Goal: Contribute content

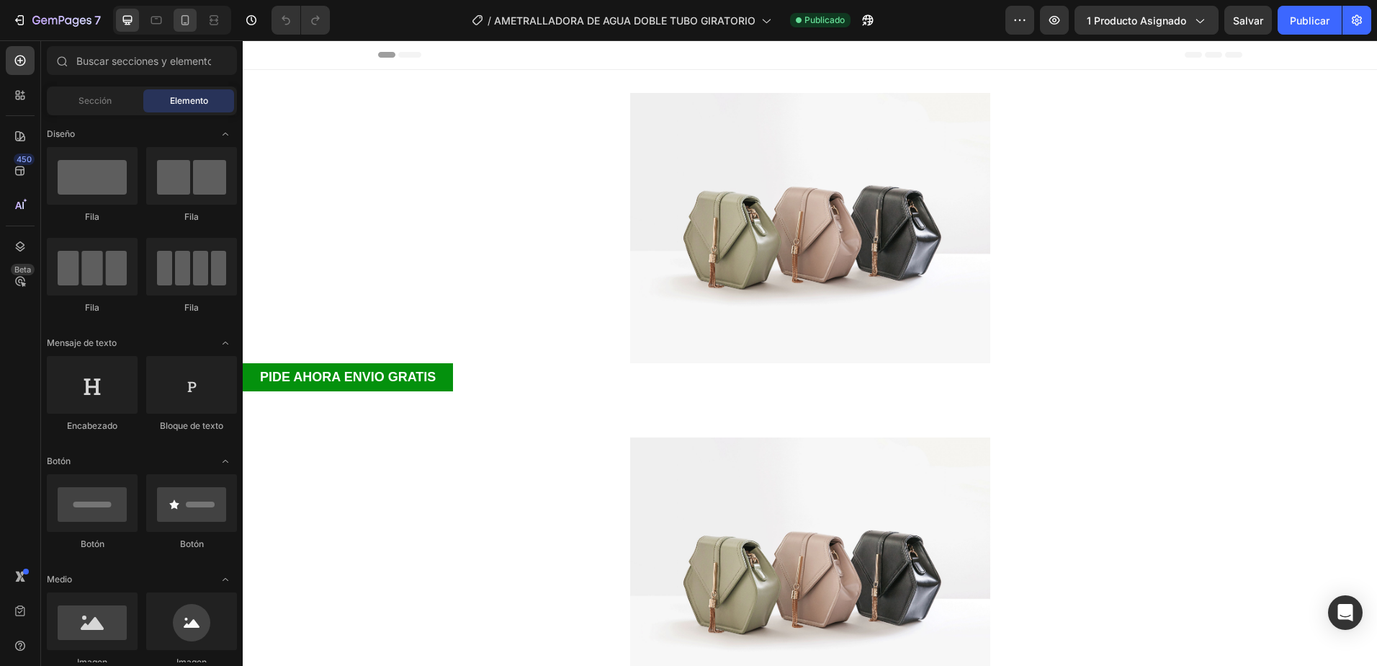
drag, startPoint x: 380, startPoint y: 327, endPoint x: 184, endPoint y: 27, distance: 358.3
click at [184, 27] on icon at bounding box center [185, 20] width 14 height 14
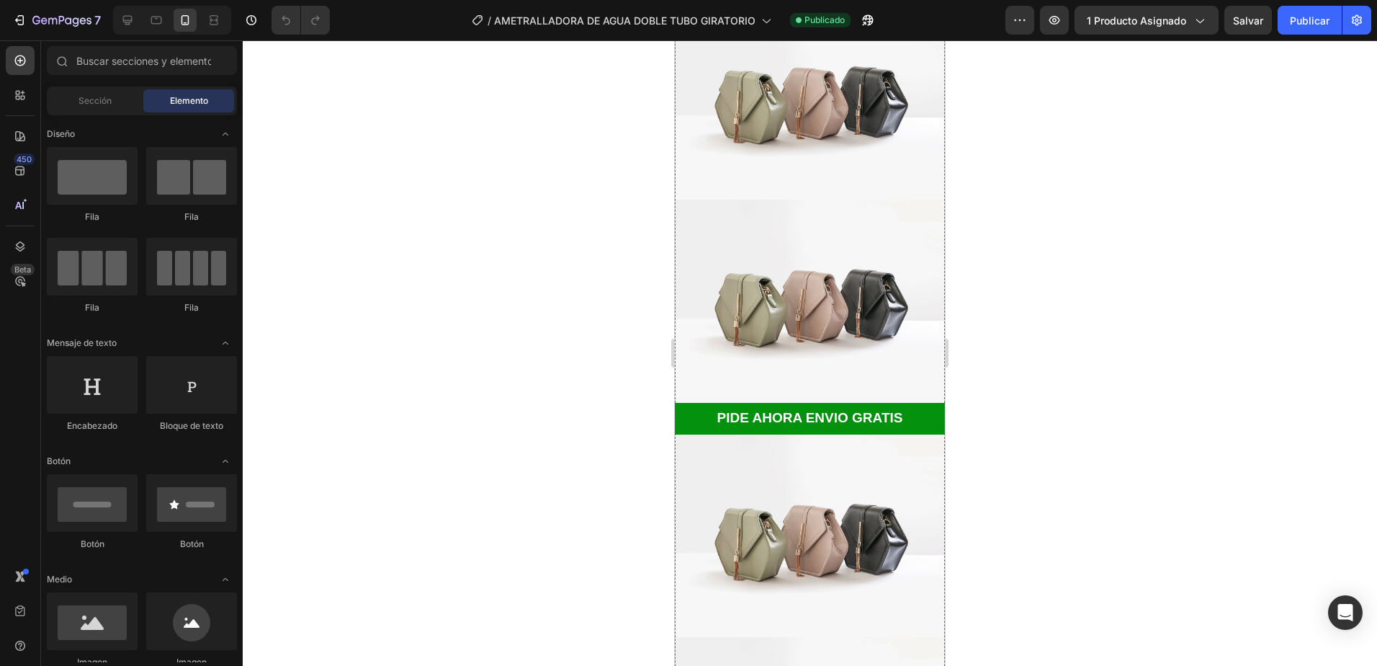
scroll to position [720, 0]
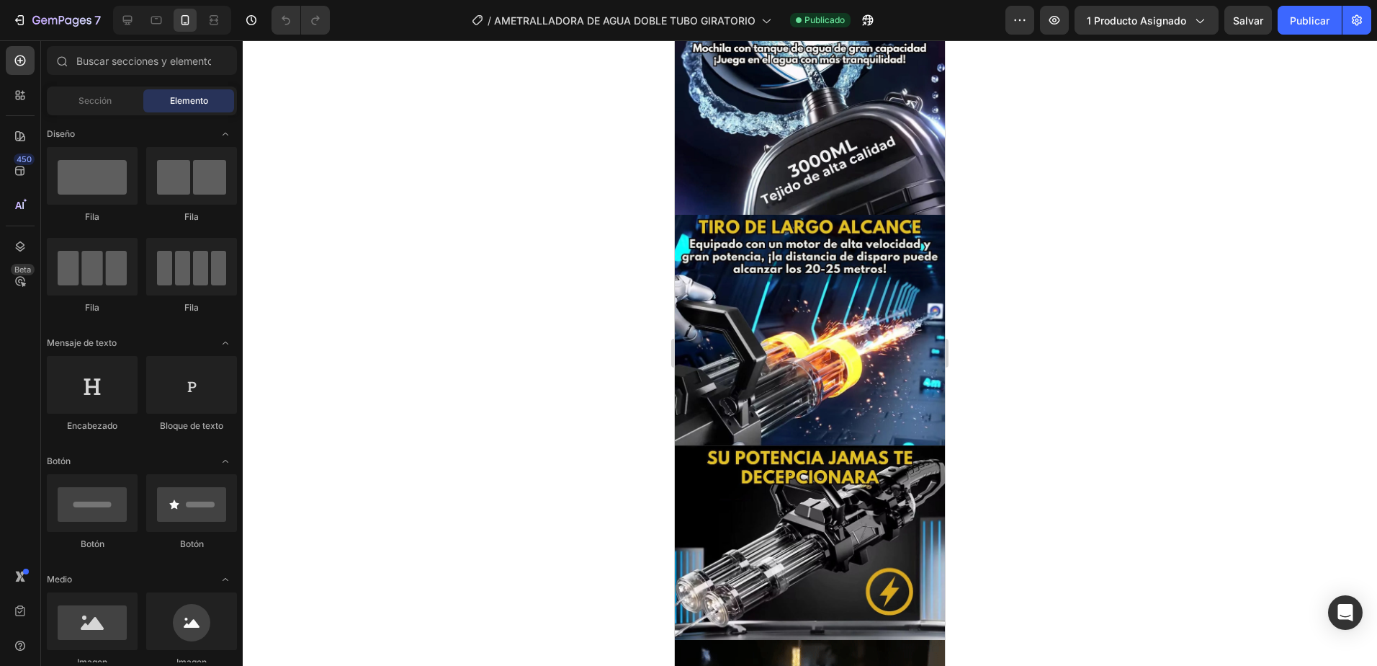
click at [1029, 274] on div at bounding box center [810, 352] width 1135 height 625
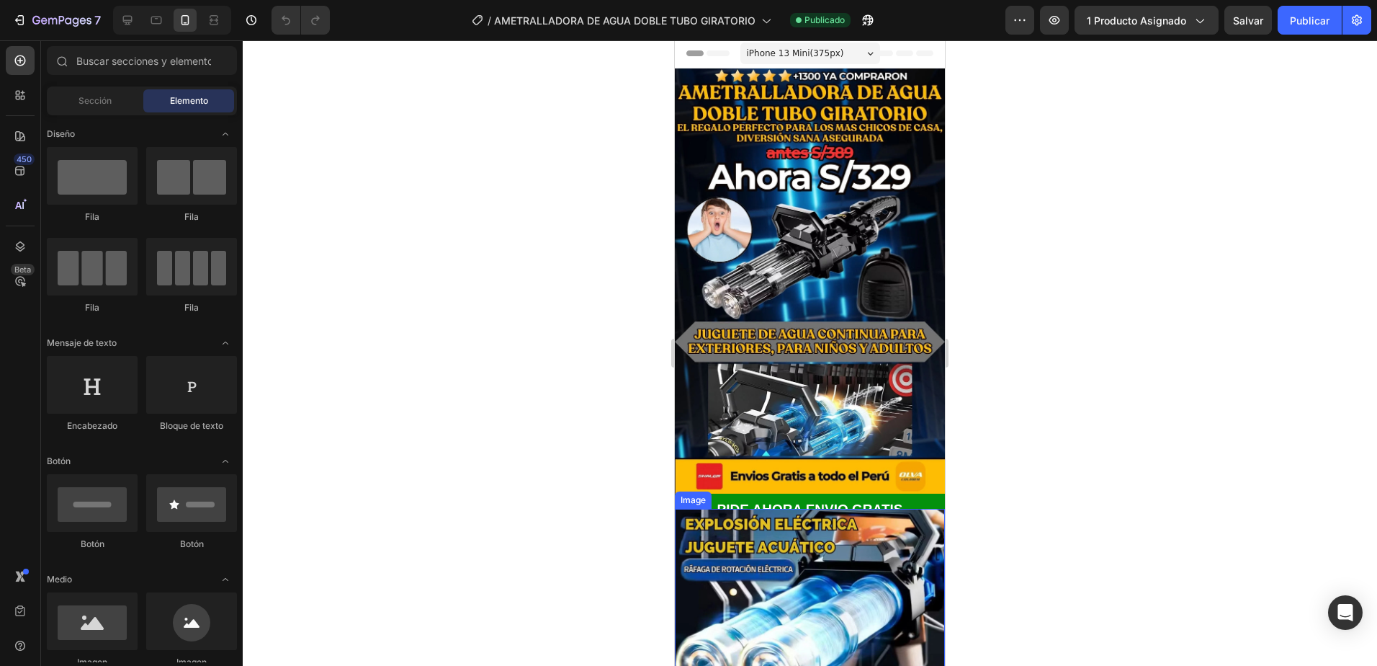
scroll to position [0, 0]
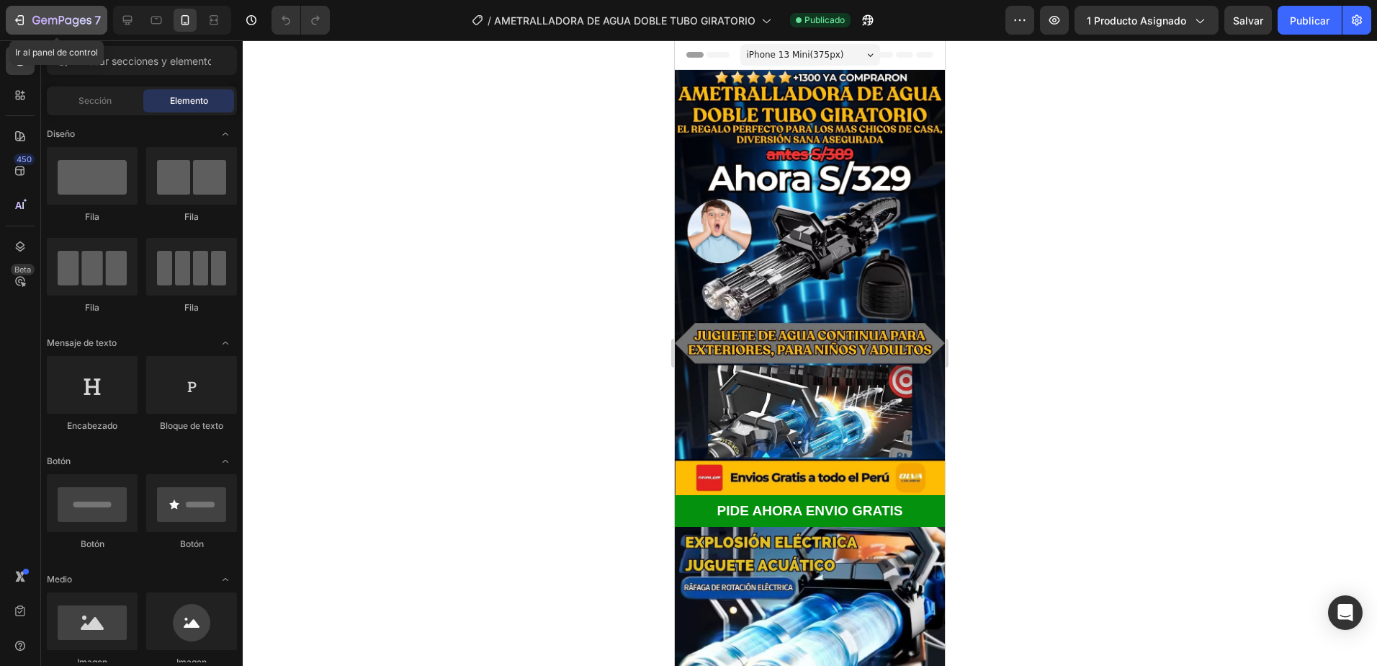
click at [45, 21] on icon "button" at bounding box center [44, 20] width 6 height 6
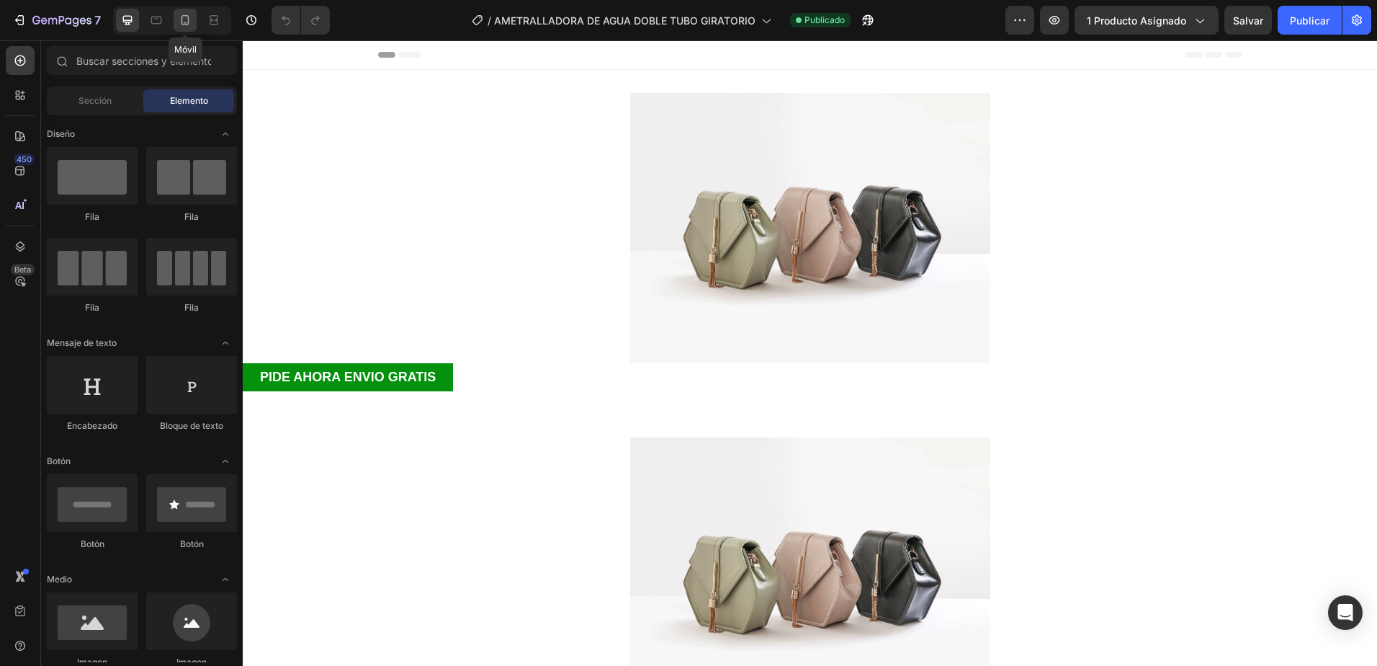
click at [177, 27] on div at bounding box center [185, 20] width 23 height 23
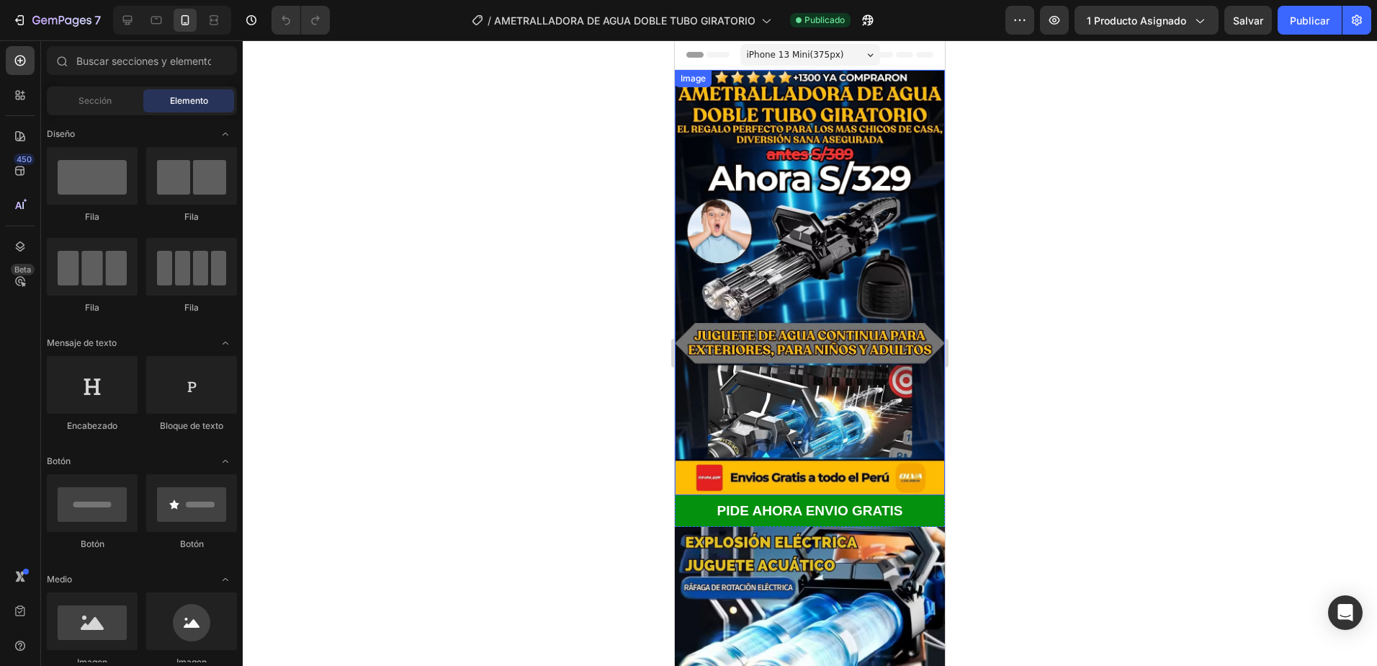
click at [834, 258] on img at bounding box center [810, 282] width 270 height 425
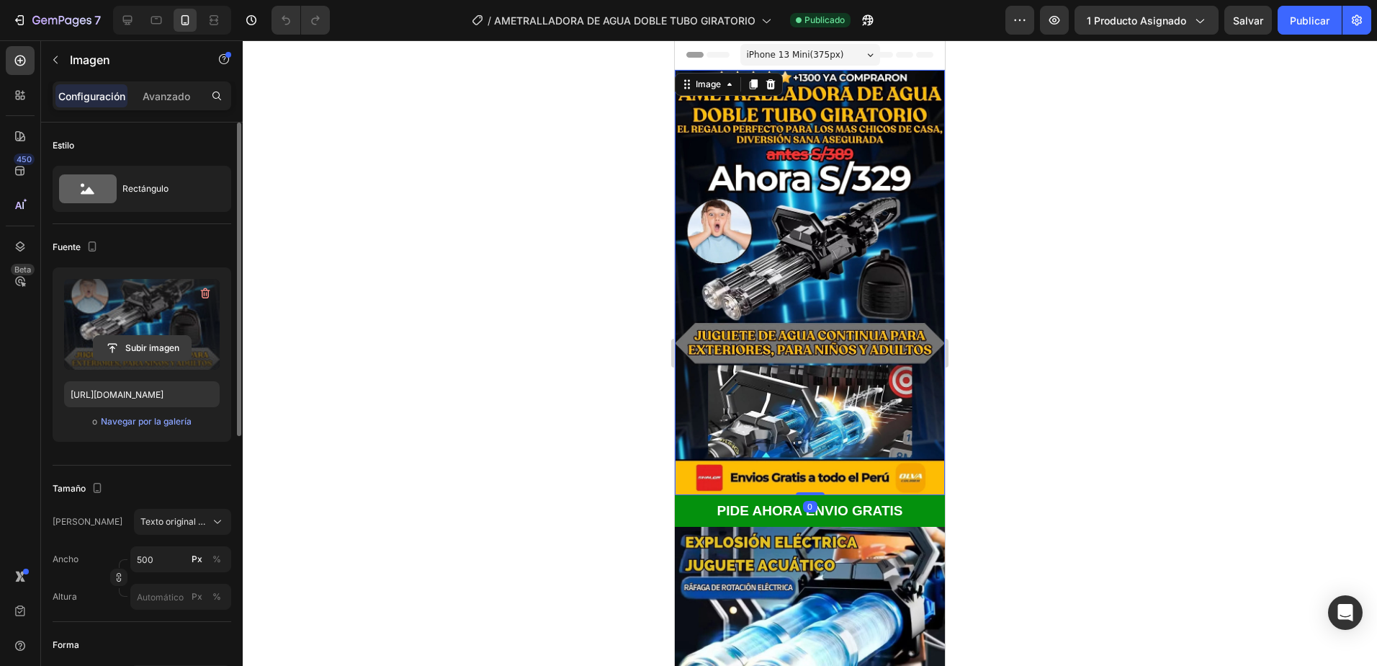
click at [153, 355] on input "file" at bounding box center [142, 348] width 97 height 24
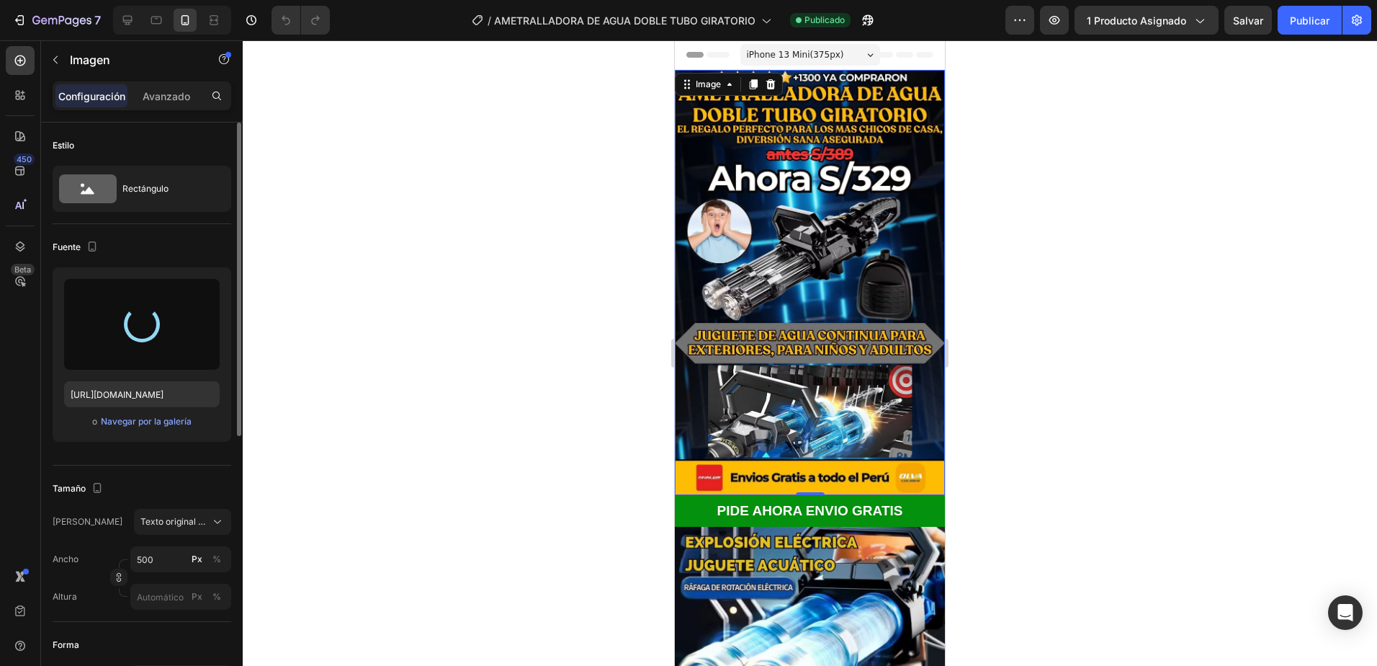
type input "https://cdn.shopify.com/s/files/1/0737/6833/7695/files/gempages_548306662344098…"
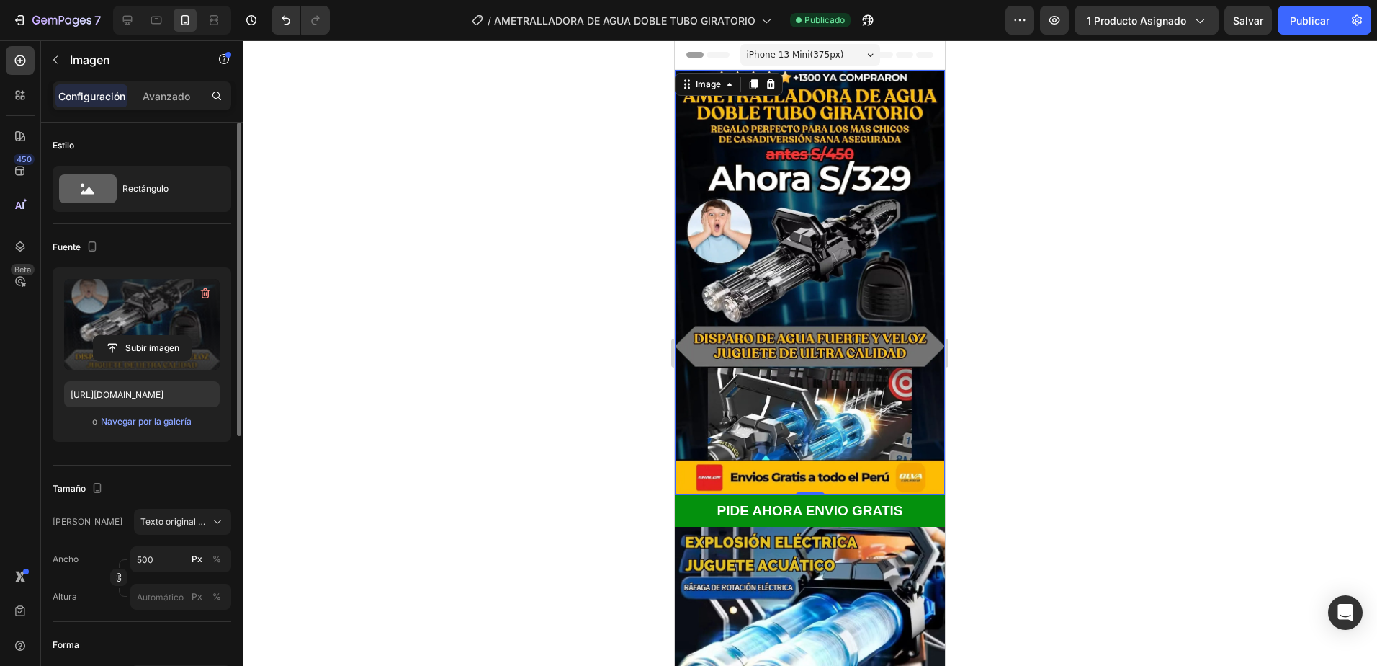
click at [1002, 213] on div at bounding box center [810, 352] width 1135 height 625
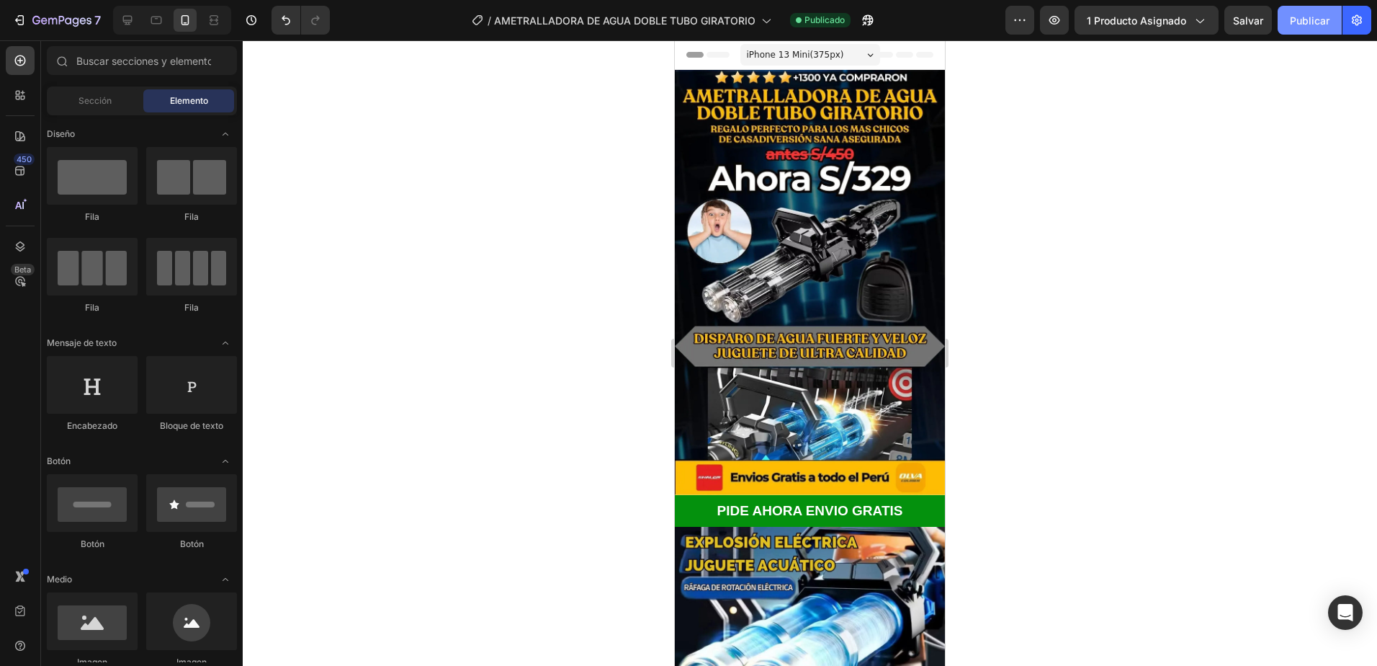
click at [1316, 30] on button "Publicar" at bounding box center [1310, 20] width 64 height 29
